Goal: Check status: Check status

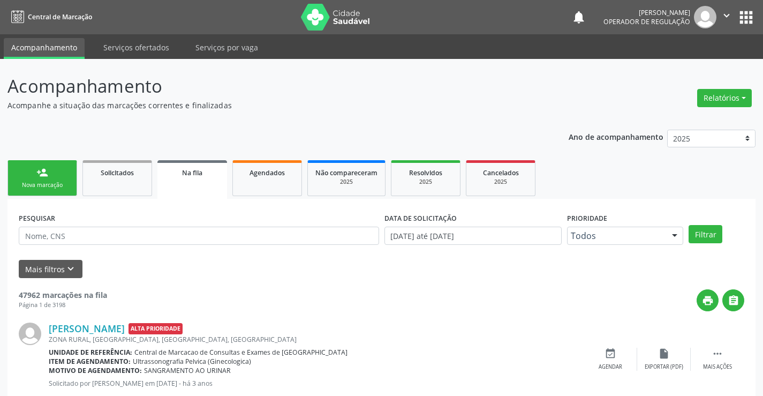
click at [203, 176] on div "Na fila" at bounding box center [192, 172] width 55 height 11
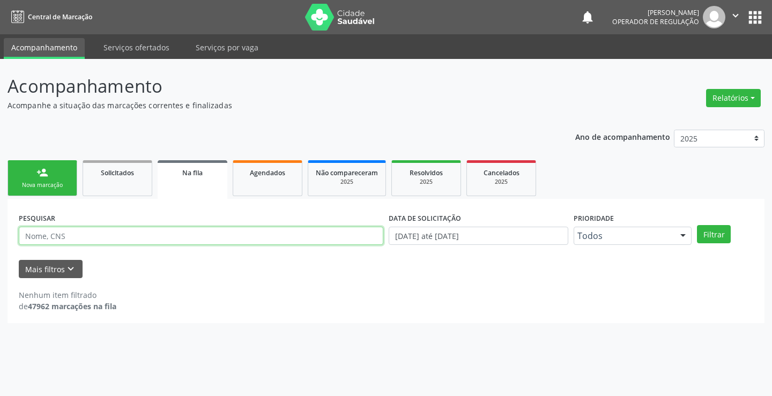
click at [125, 231] on input "text" at bounding box center [201, 236] width 364 height 18
type input "704206227252781"
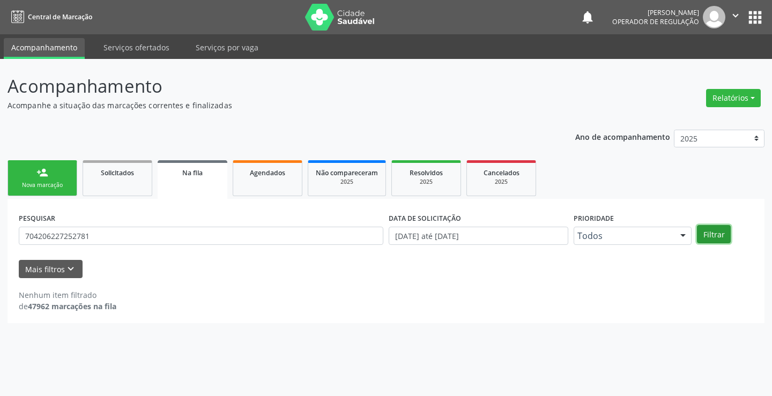
click at [720, 237] on button "Filtrar" at bounding box center [713, 234] width 34 height 18
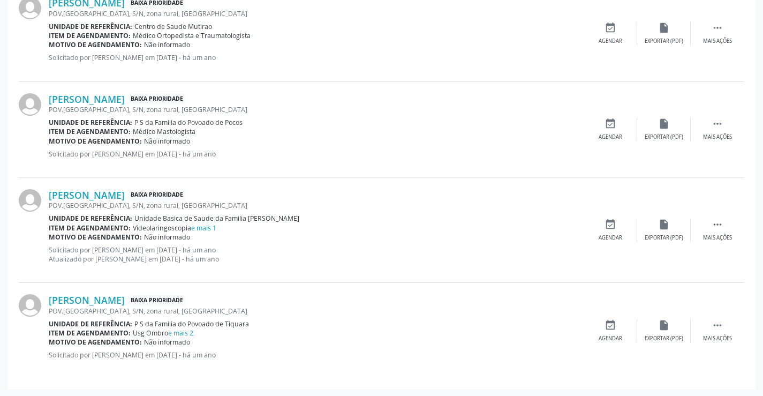
scroll to position [528, 0]
click at [189, 333] on link "e mais 2" at bounding box center [180, 331] width 25 height 9
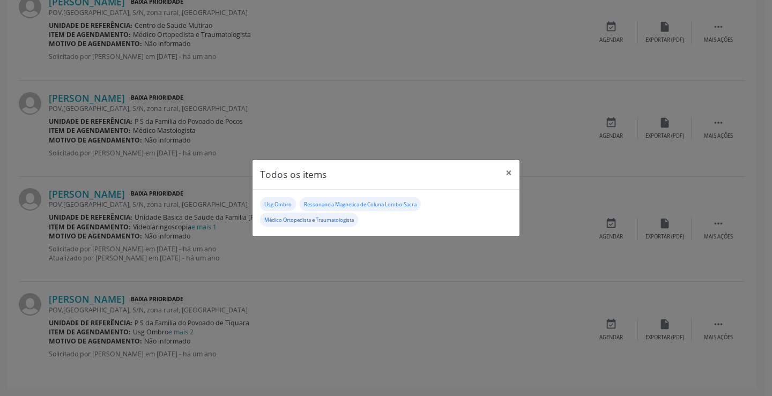
drag, startPoint x: 318, startPoint y: 305, endPoint x: 273, endPoint y: 283, distance: 49.6
click at [319, 304] on div "Todos os items × Usg Ombro Ressonancia Magnetica de Coluna Lombo-Sacra Médico O…" at bounding box center [386, 198] width 772 height 396
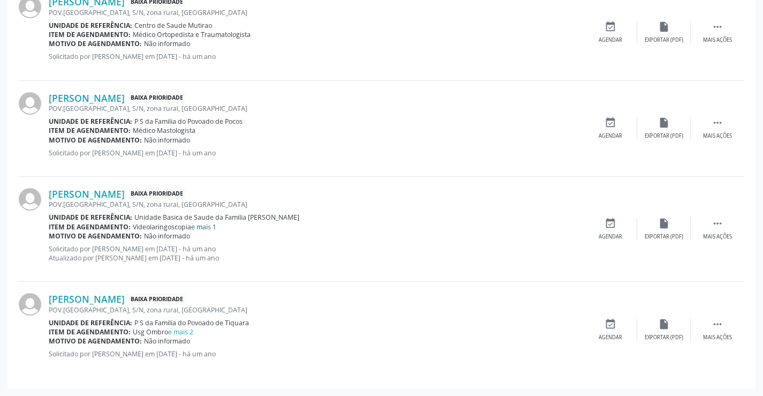
click at [197, 228] on link "e mais 1" at bounding box center [203, 226] width 25 height 9
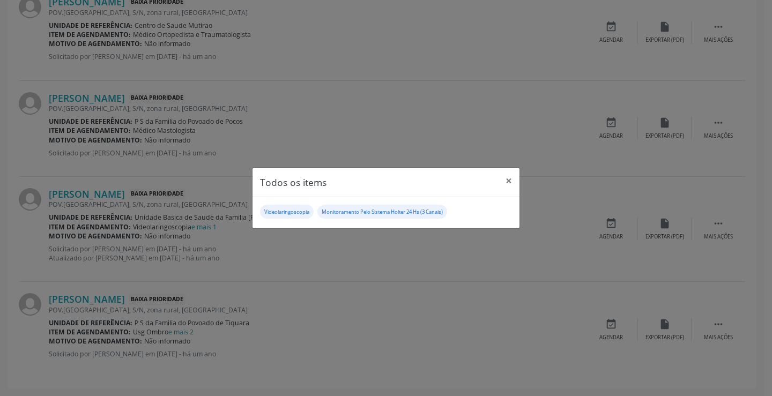
click at [336, 288] on div "Todos os items × Videolaringoscopia Monitoramento Pelo Sistema Holter 24 Hs (3 …" at bounding box center [386, 198] width 772 height 396
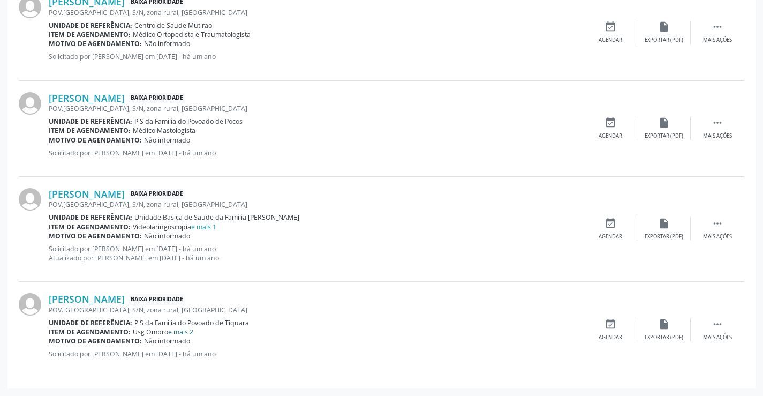
click at [183, 332] on link "e mais 2" at bounding box center [180, 331] width 25 height 9
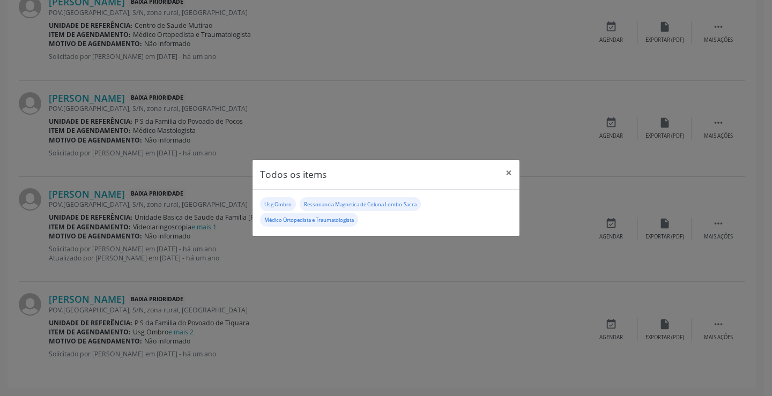
click at [409, 307] on div "Todos os items × Usg Ombro Ressonancia Magnetica de Coluna Lombo-Sacra Médico O…" at bounding box center [386, 198] width 772 height 396
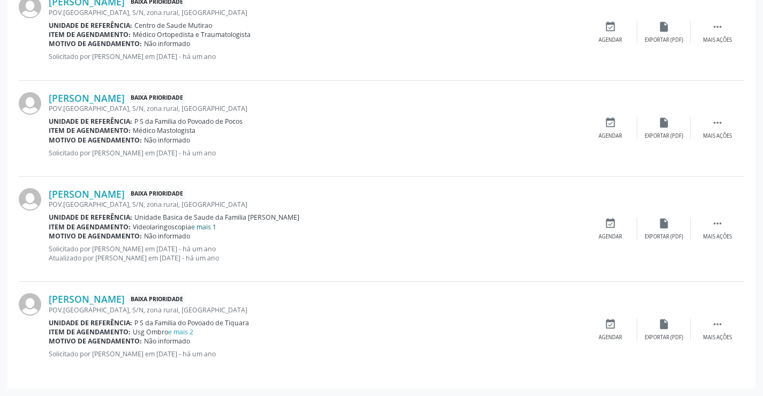
click at [209, 225] on link "e mais 1" at bounding box center [203, 226] width 25 height 9
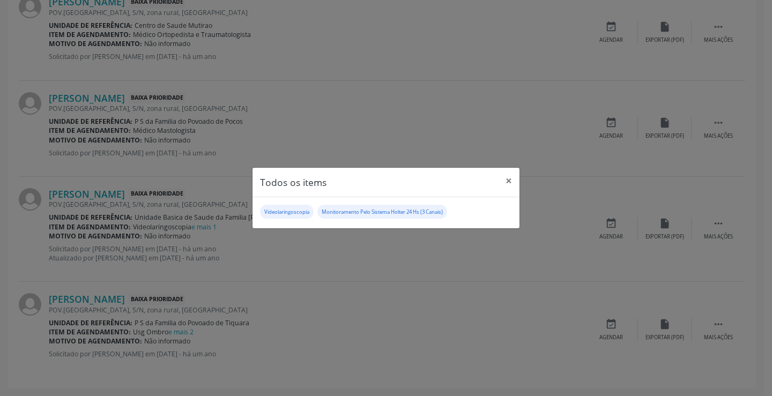
click at [330, 312] on div "Todos os items × Videolaringoscopia Monitoramento Pelo Sistema Holter 24 Hs (3 …" at bounding box center [386, 198] width 772 height 396
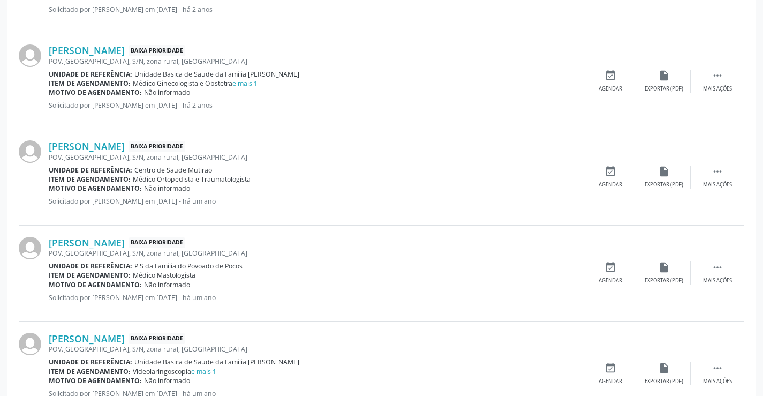
scroll to position [368, 0]
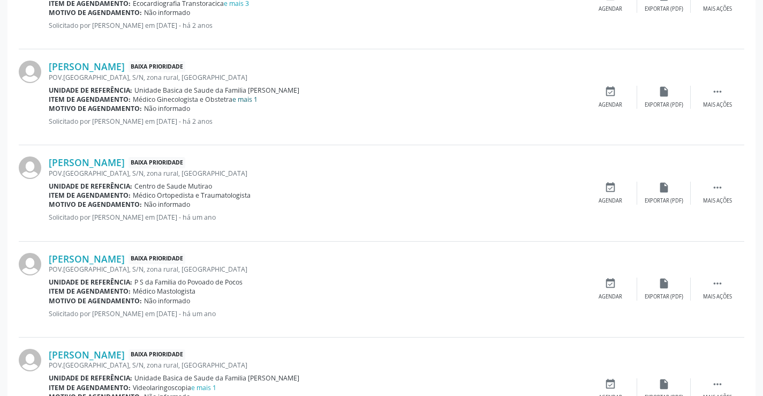
click at [247, 101] on link "e mais 1" at bounding box center [245, 99] width 25 height 9
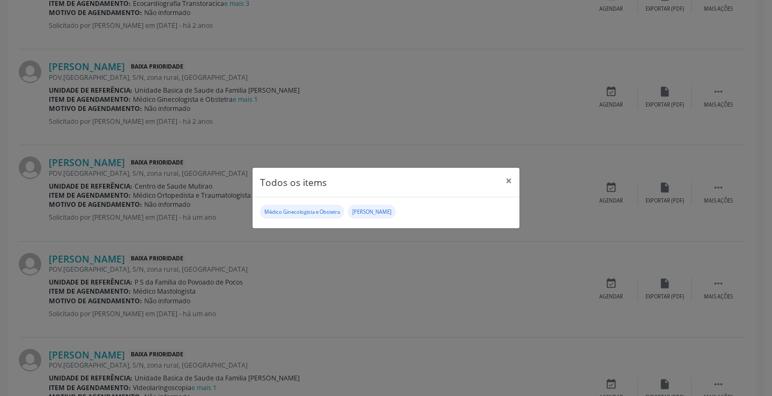
click at [375, 252] on div "Todos os items × Médico Ginecologista e Obstetra Médico Otorrinolaringologista" at bounding box center [386, 198] width 772 height 396
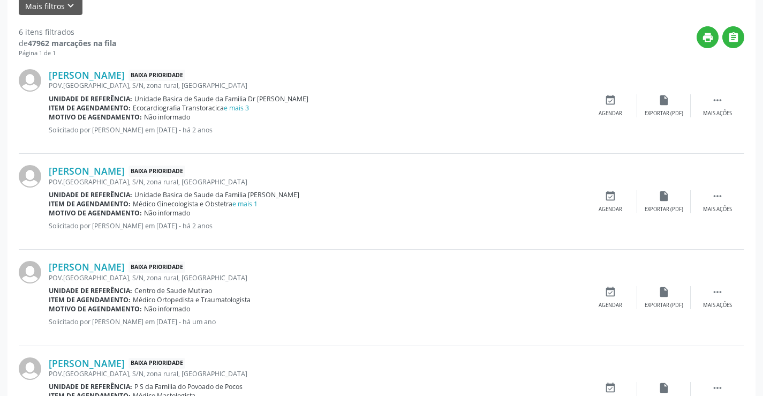
scroll to position [260, 0]
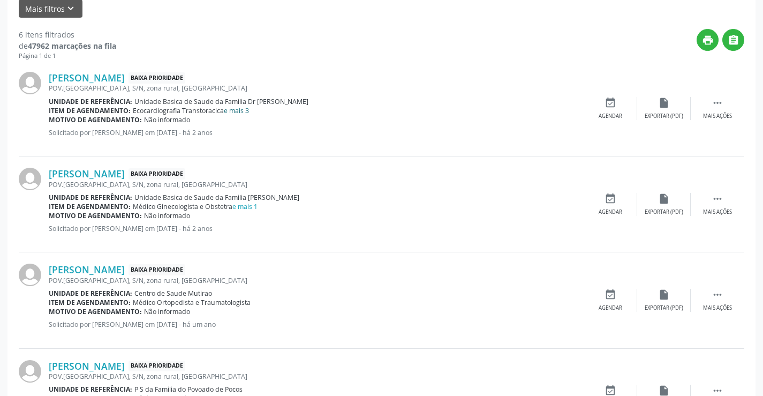
click at [237, 111] on link "e mais 3" at bounding box center [236, 110] width 25 height 9
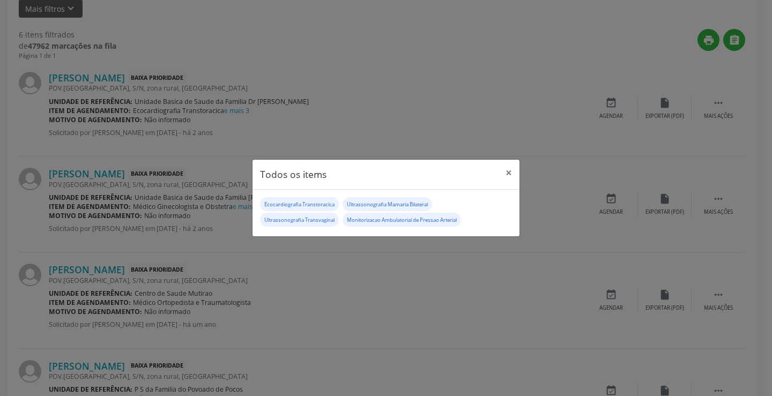
click at [433, 282] on div "Todos os items × Ecocardiografia Transtoracica Ultrassonografia Mamaria Bilater…" at bounding box center [386, 198] width 772 height 396
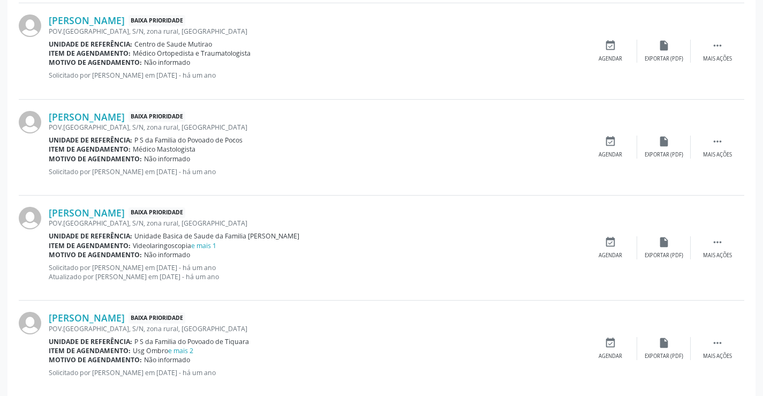
scroll to position [528, 0]
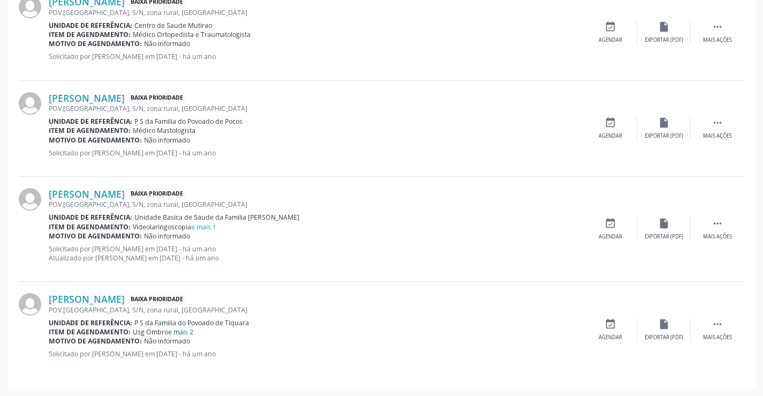
click at [182, 334] on link "e mais 2" at bounding box center [180, 331] width 25 height 9
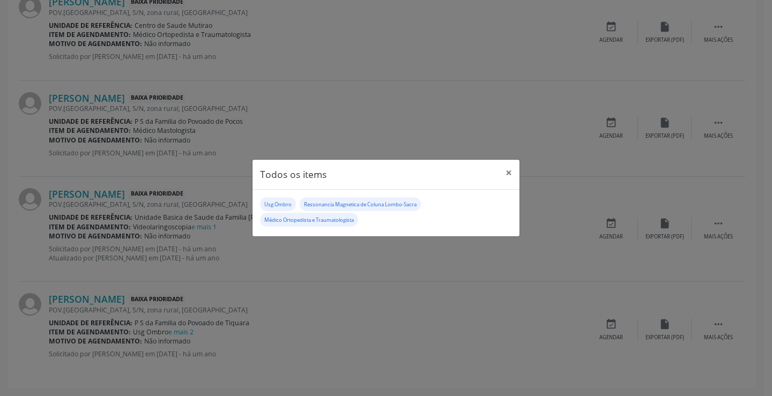
click at [411, 342] on div "Todos os items × Usg Ombro Ressonancia Magnetica de Coluna Lombo-Sacra Médico O…" at bounding box center [386, 198] width 772 height 396
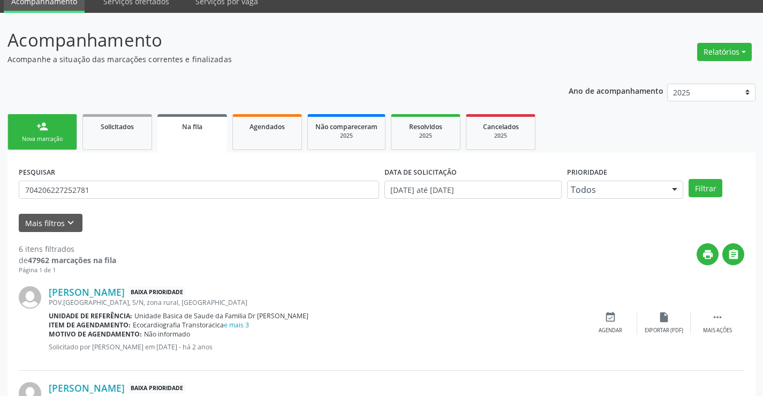
scroll to position [0, 0]
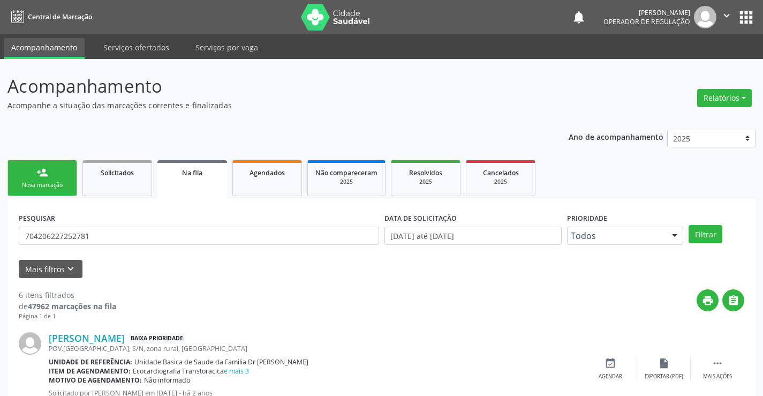
click at [729, 17] on icon "" at bounding box center [727, 16] width 12 height 12
click at [703, 65] on link "Sair" at bounding box center [700, 65] width 74 height 15
